Goal: Task Accomplishment & Management: Manage account settings

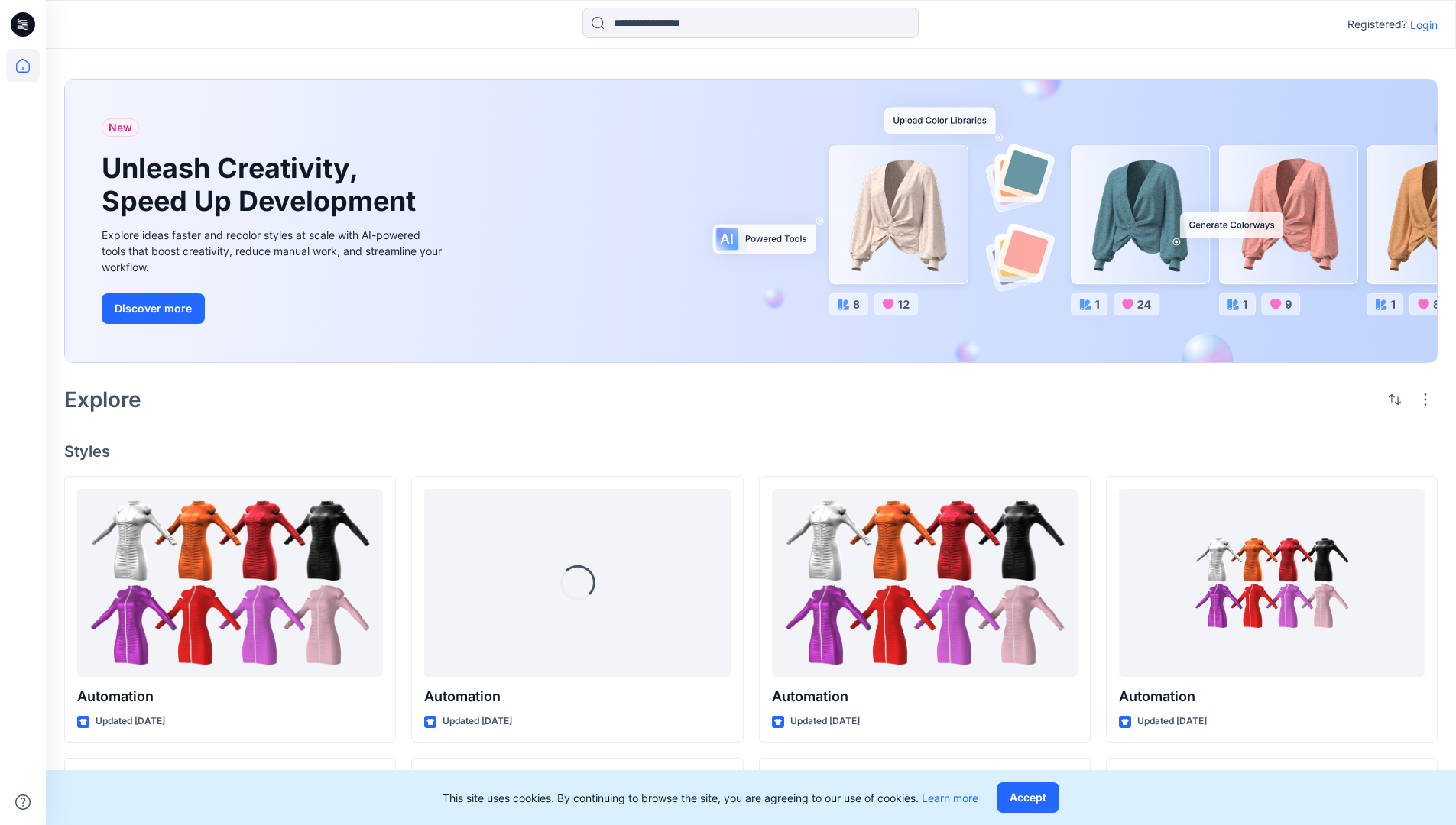
click at [1420, 24] on p "Login" at bounding box center [1423, 24] width 28 height 16
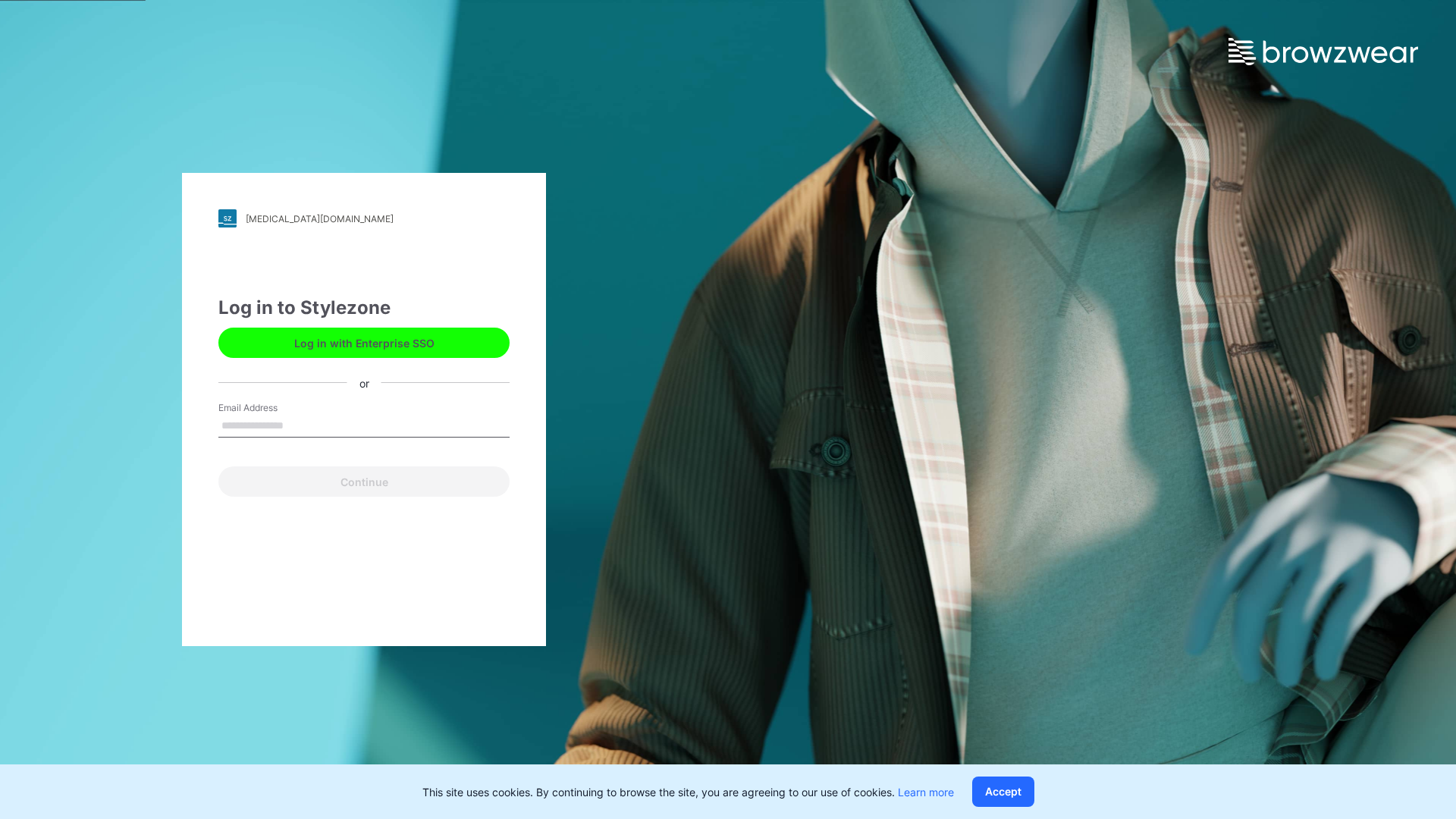
click at [300, 425] on input "Email Address" at bounding box center [364, 426] width 292 height 22
type input "**********"
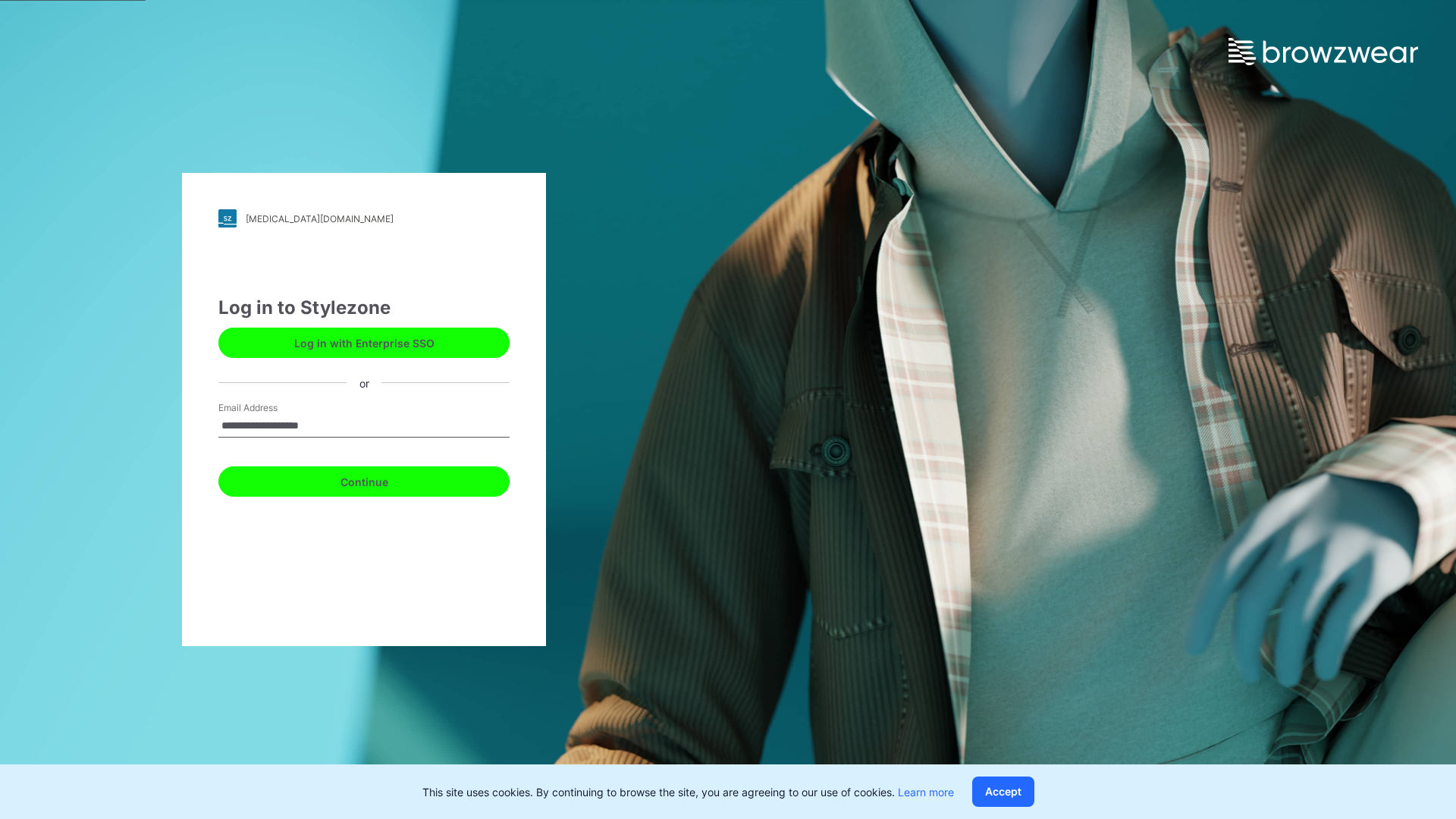
click at [381, 479] on button "Continue" at bounding box center [364, 482] width 292 height 30
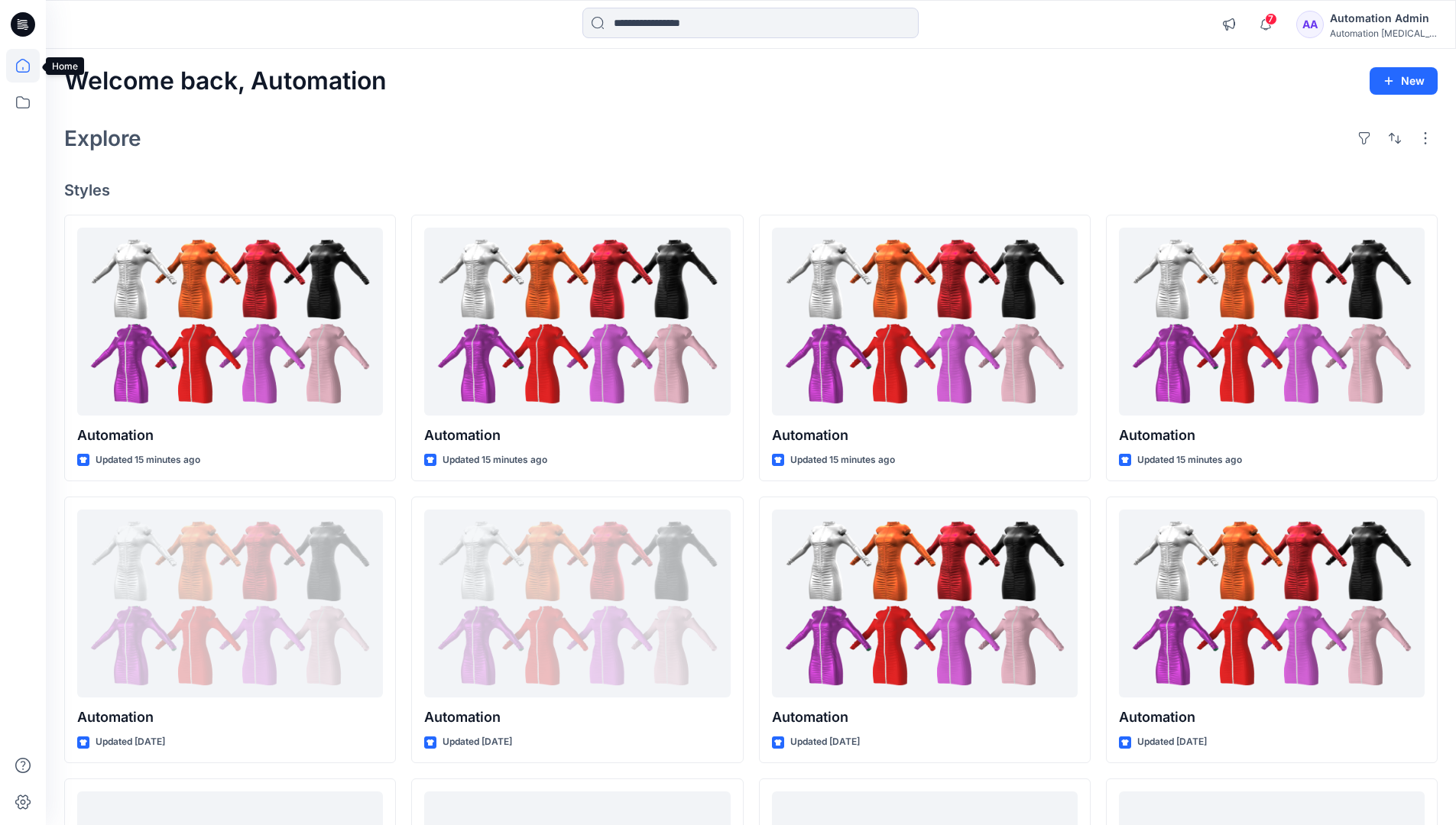
click at [29, 65] on icon at bounding box center [23, 65] width 13 height 13
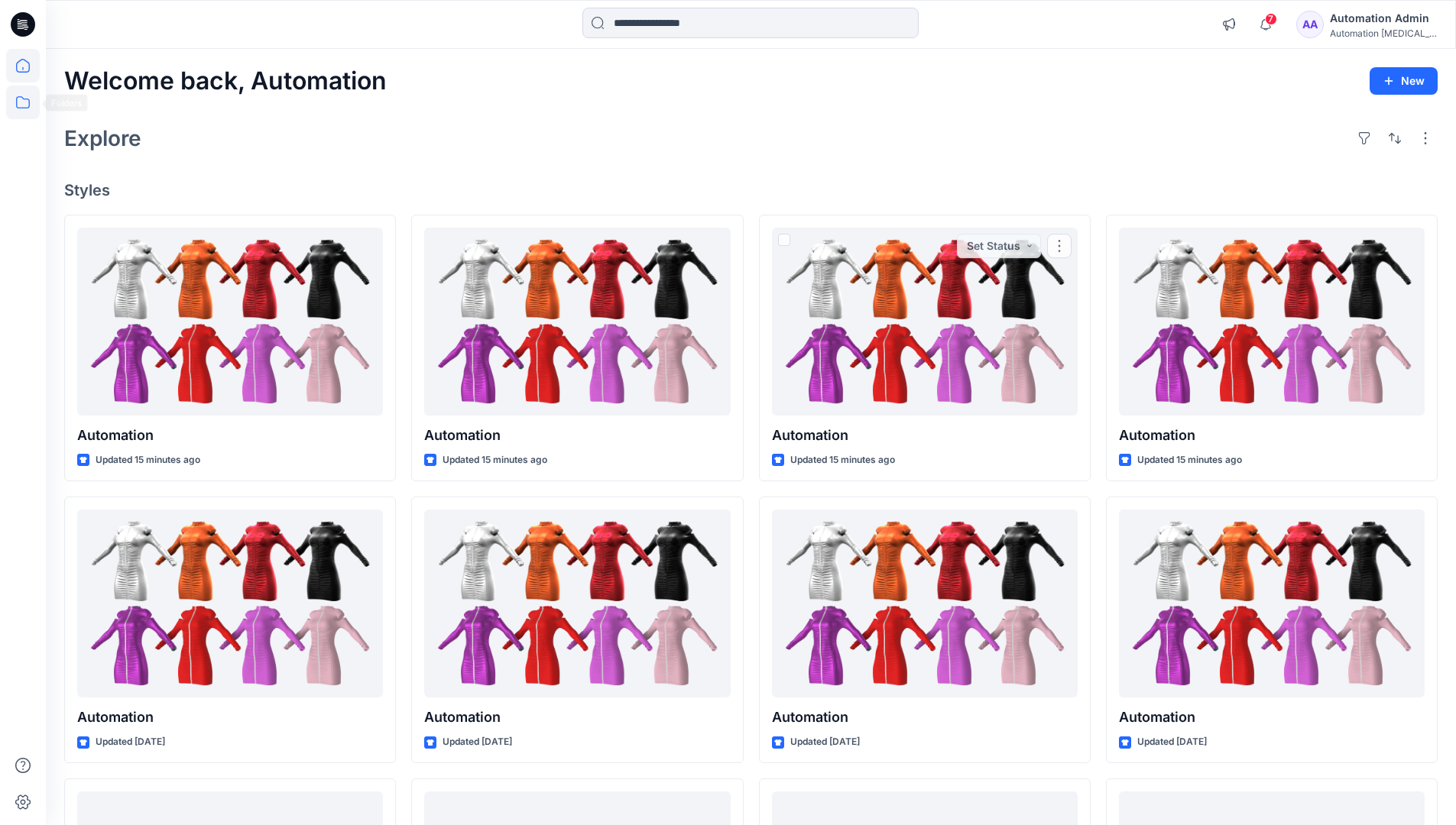
click at [27, 103] on icon at bounding box center [23, 102] width 34 height 34
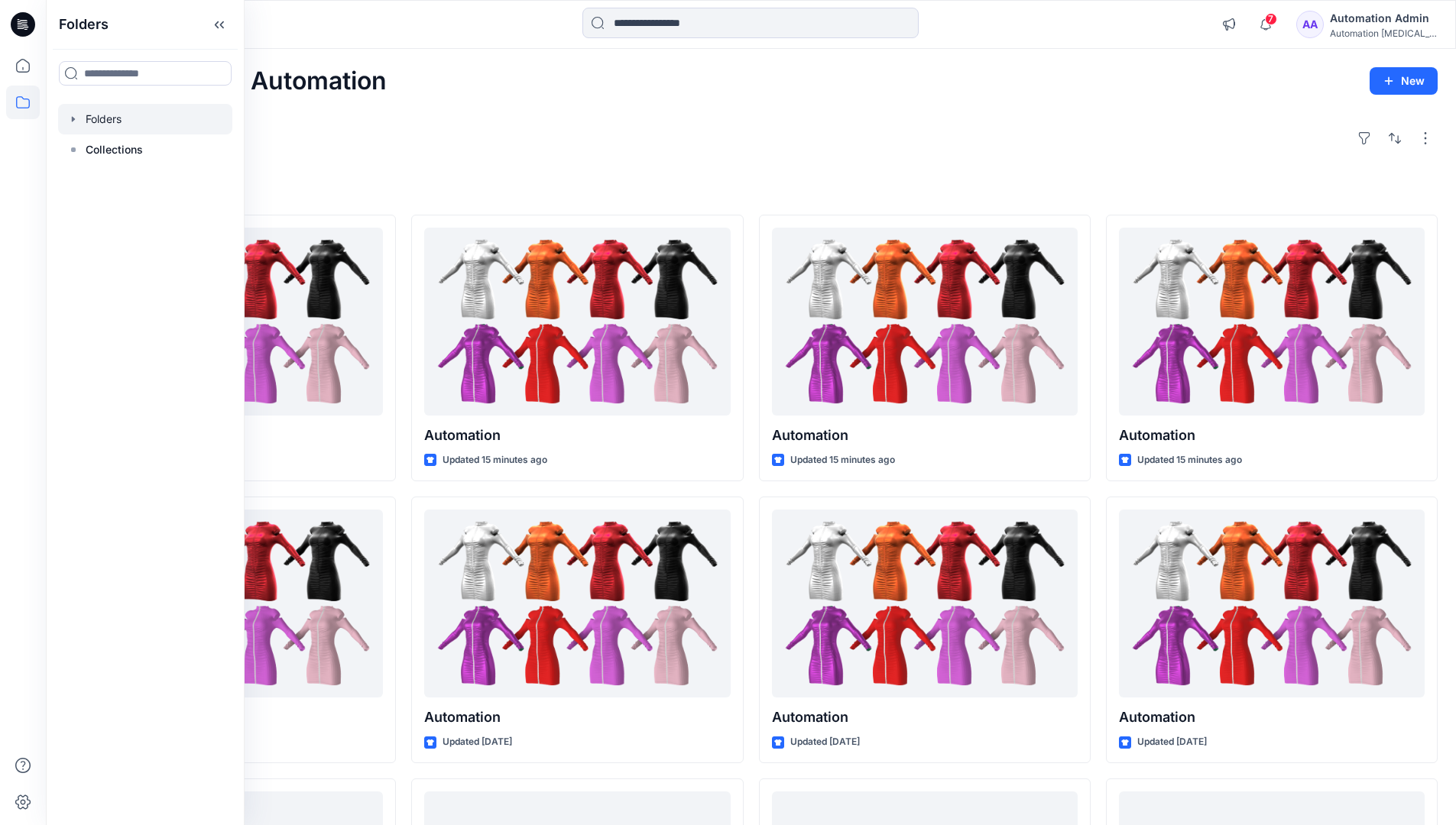
click at [97, 122] on div at bounding box center [145, 119] width 175 height 30
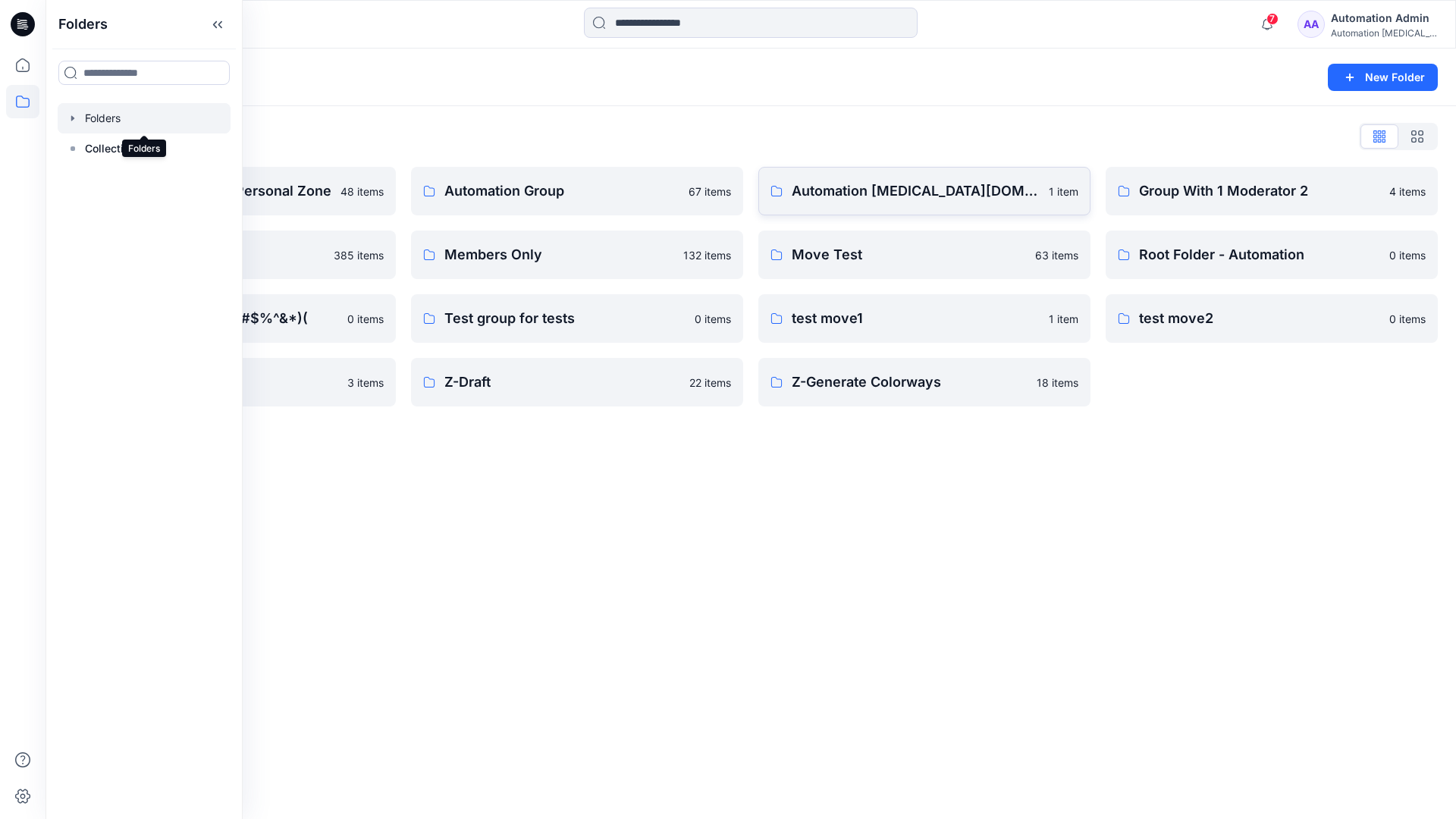
click at [885, 208] on link "Automation [MEDICAL_DATA][DOMAIN_NAME] 1 item" at bounding box center [924, 191] width 332 height 48
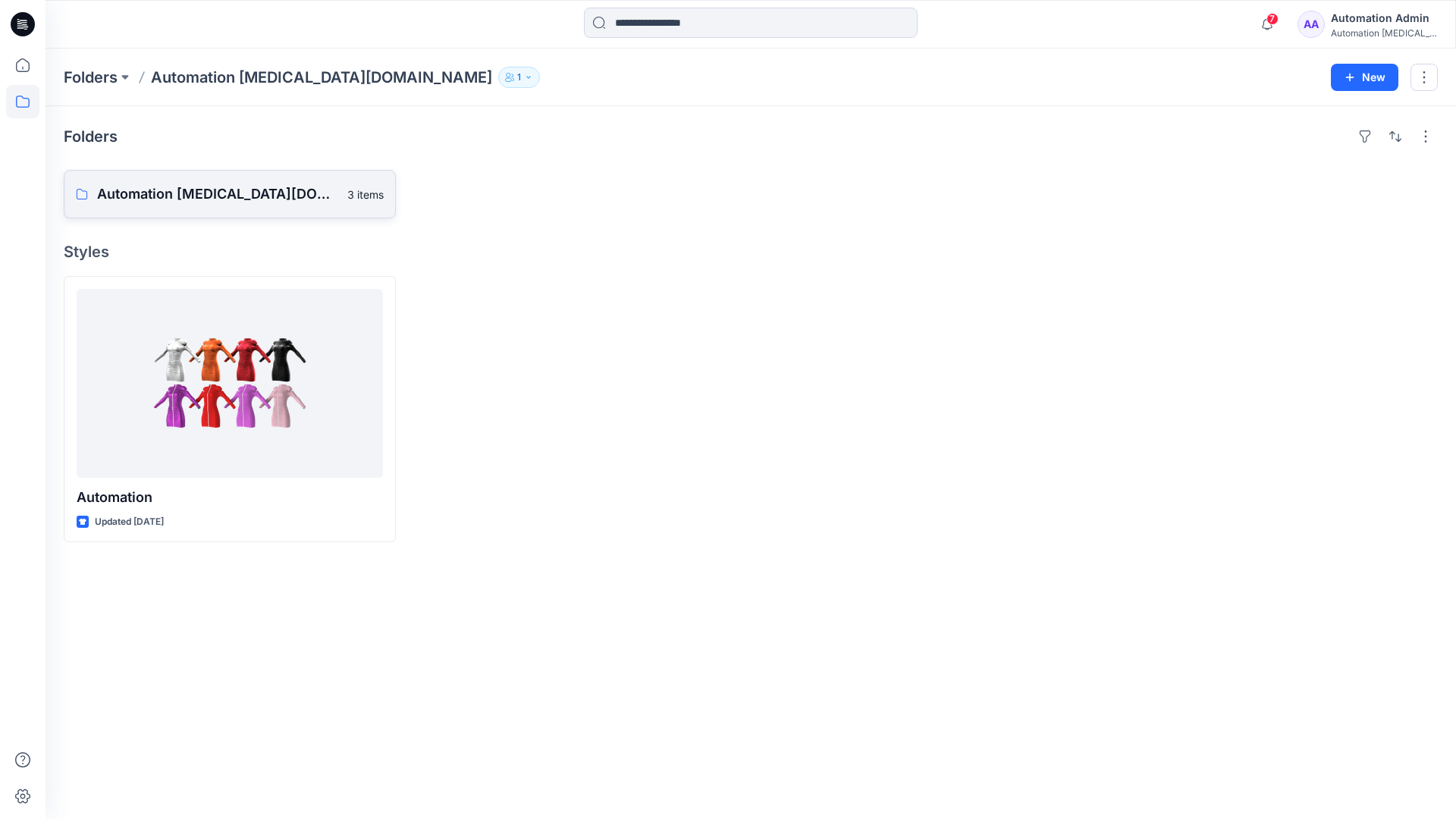
click at [204, 202] on p "Automation [MEDICAL_DATA][DOMAIN_NAME] Board" at bounding box center [217, 193] width 241 height 21
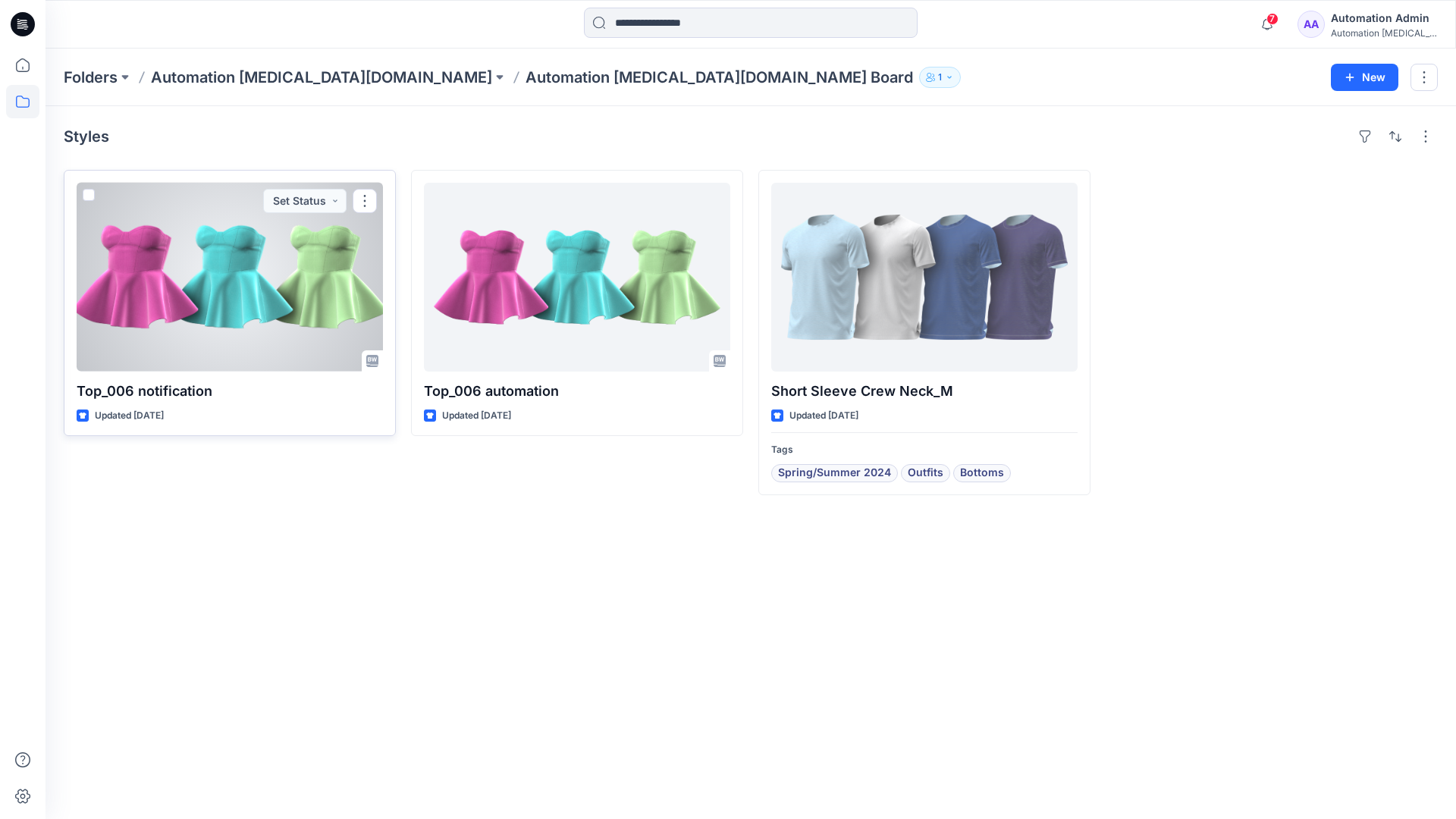
click at [93, 197] on span at bounding box center [88, 195] width 12 height 12
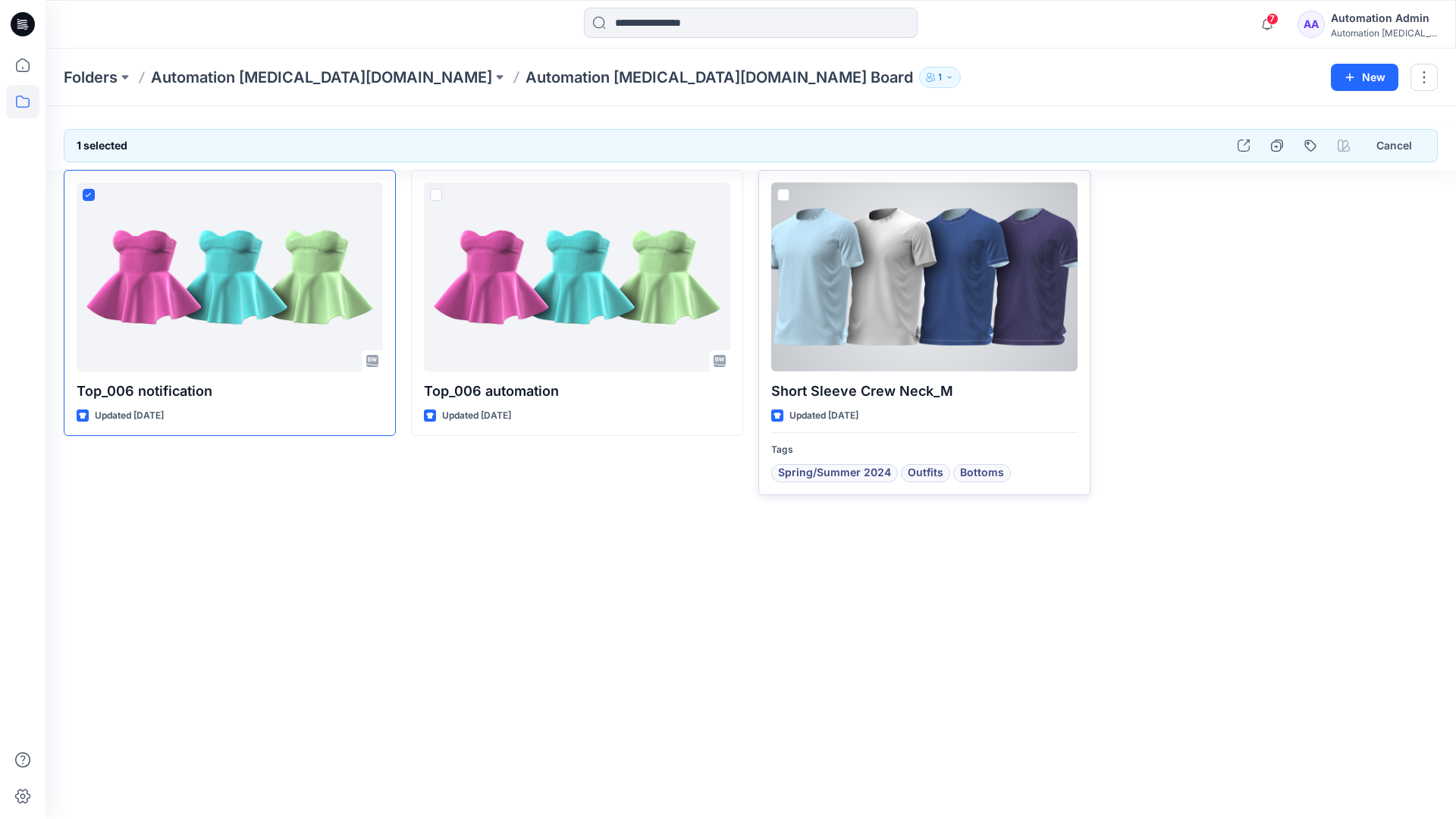
click at [785, 193] on span at bounding box center [783, 195] width 12 height 12
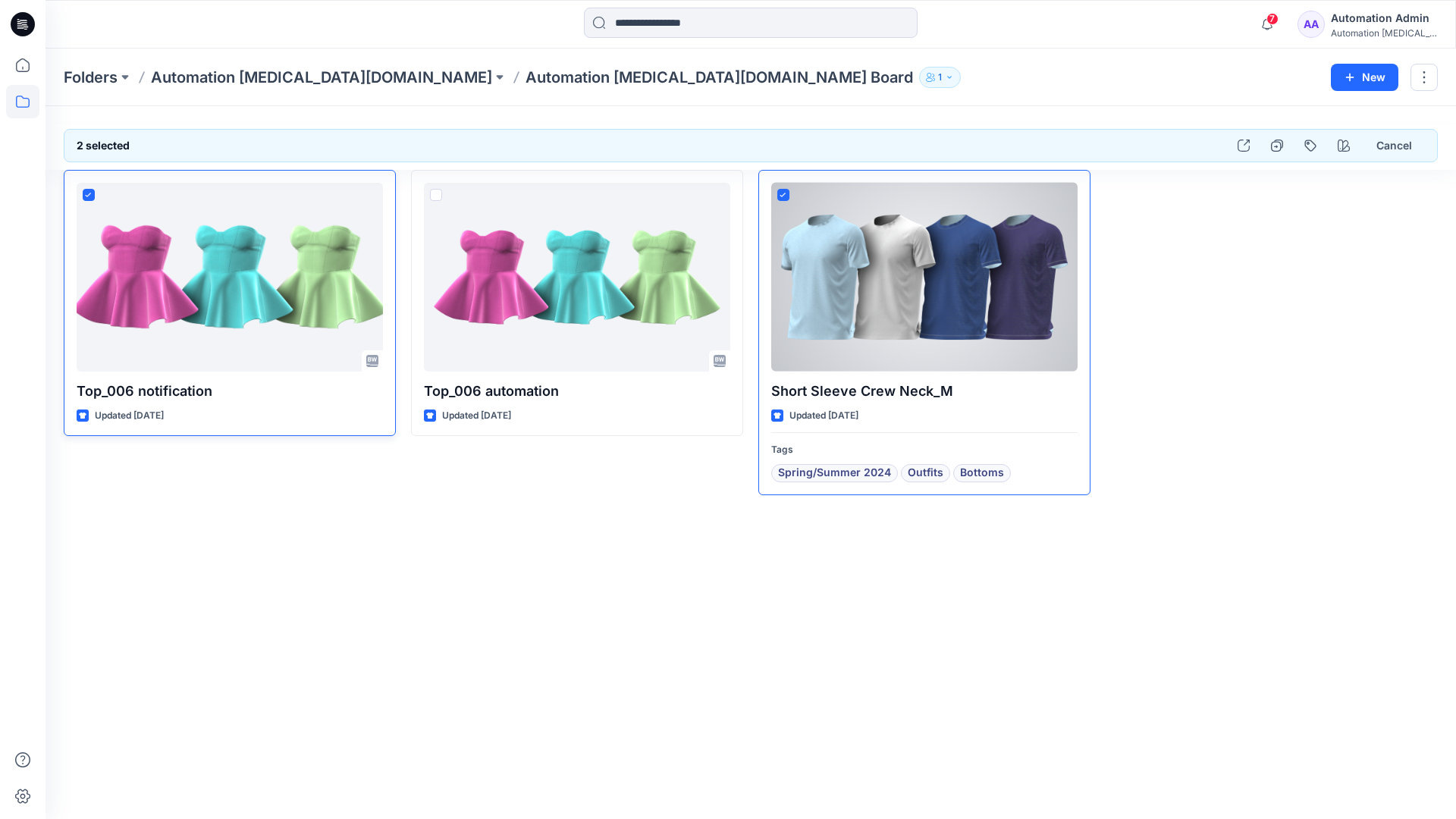
click at [91, 196] on icon at bounding box center [88, 195] width 7 height 5
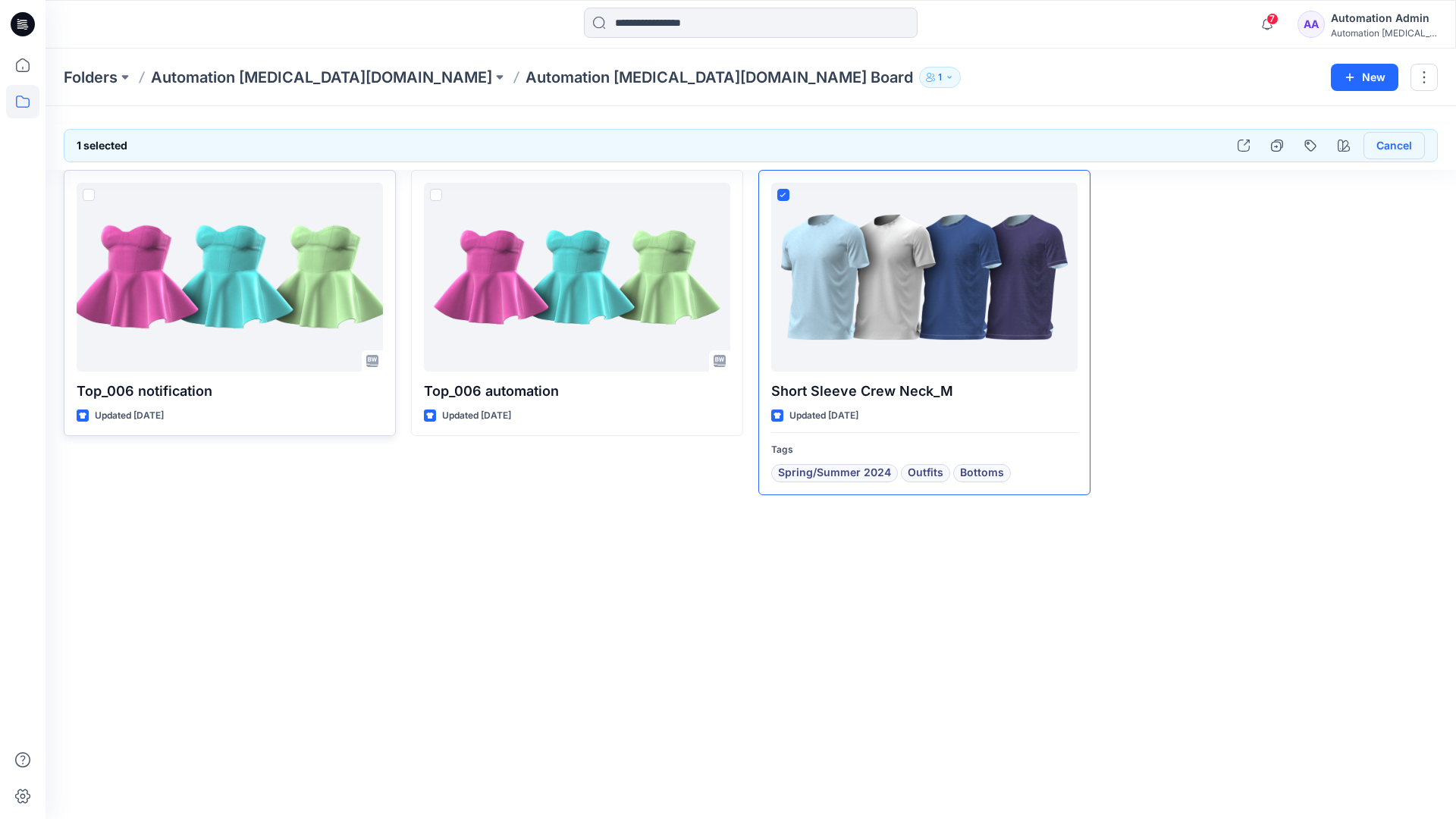
click at [1388, 147] on button "Cancel" at bounding box center [1394, 145] width 62 height 27
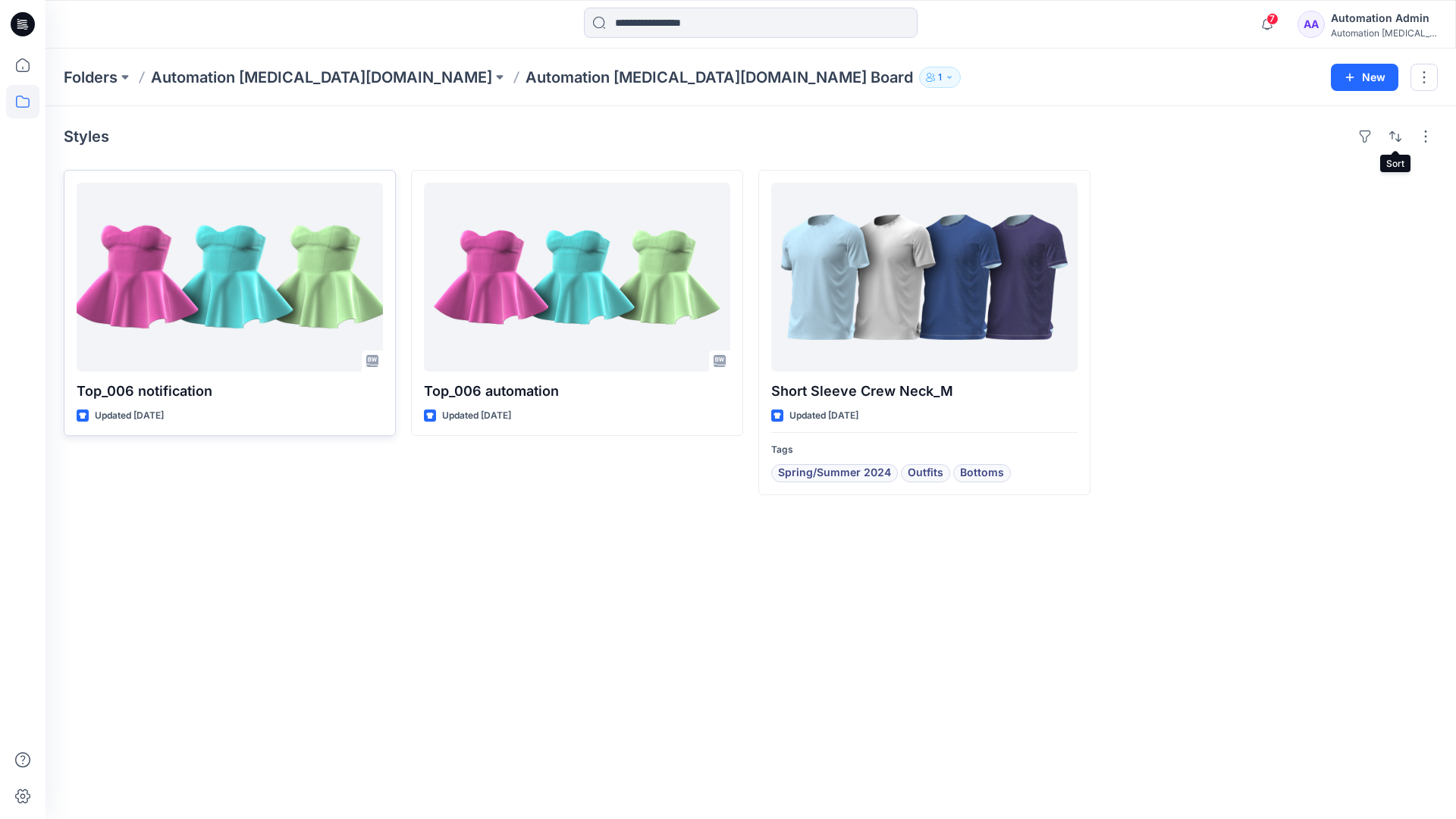
click at [1371, 28] on div "Automation [MEDICAL_DATA]..." at bounding box center [1383, 33] width 106 height 12
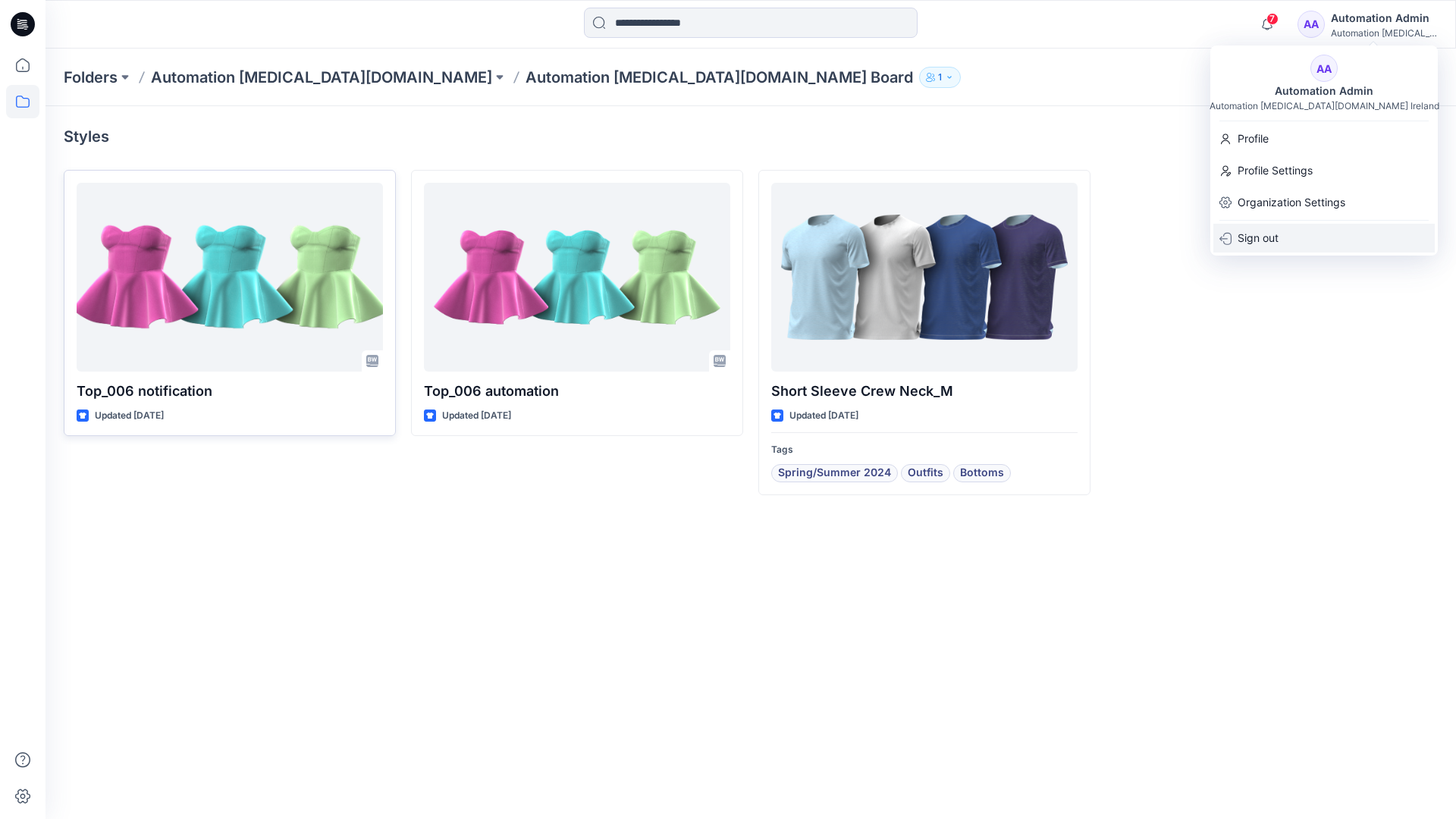
click at [1269, 237] on p "Sign out" at bounding box center [1257, 238] width 41 height 29
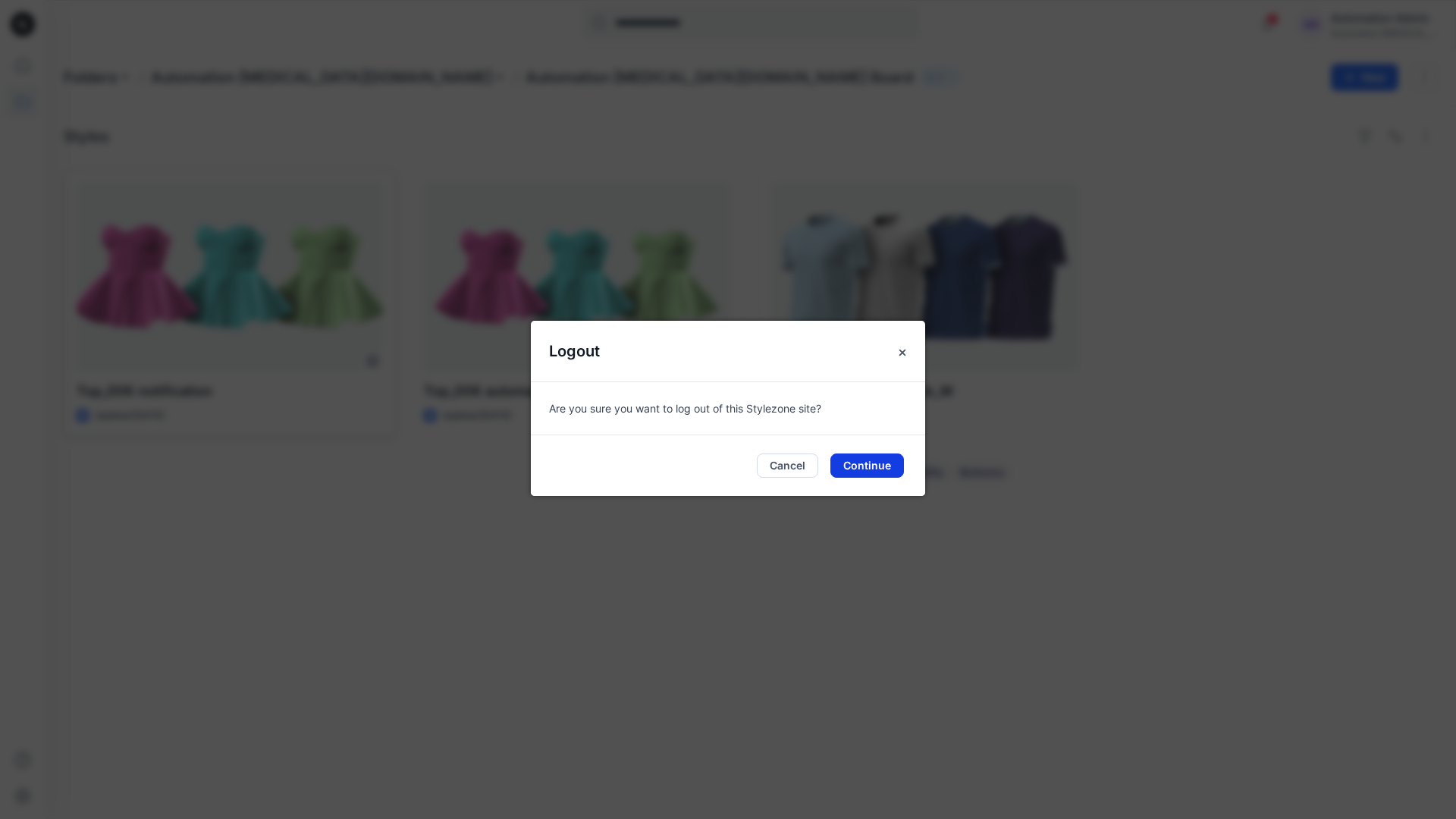
click at [888, 460] on button "Continue" at bounding box center [867, 465] width 73 height 24
